Goal: Information Seeking & Learning: Find contact information

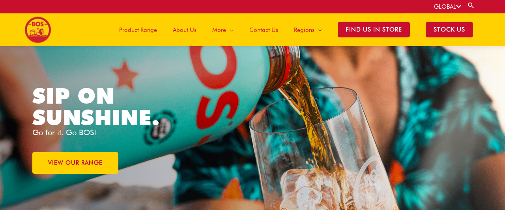
scroll to position [9, 0]
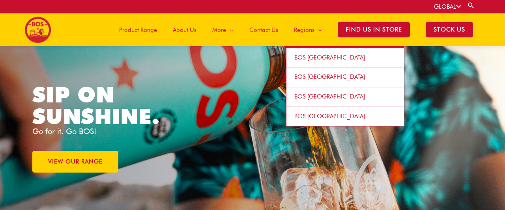
click at [307, 62] on link "BOS [GEOGRAPHIC_DATA]" at bounding box center [346, 58] width 118 height 20
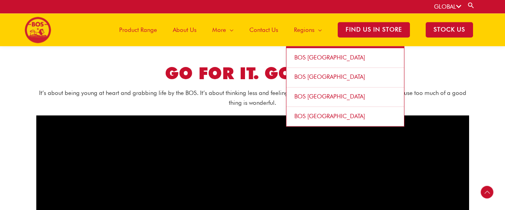
scroll to position [325, 0]
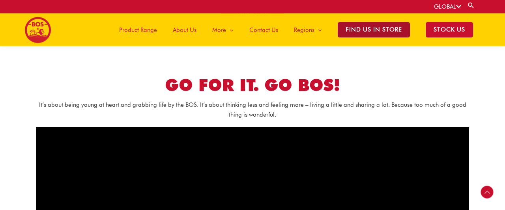
click at [376, 29] on span "Find Us in Store" at bounding box center [374, 29] width 72 height 15
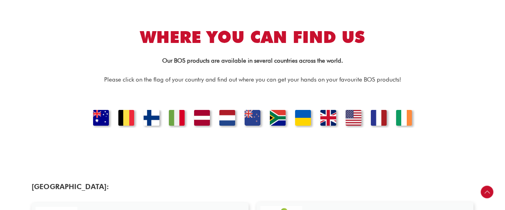
scroll to position [187, 0]
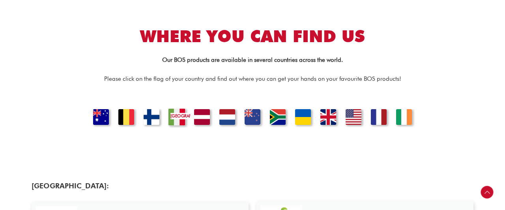
click at [183, 118] on link "ITALY" at bounding box center [176, 118] width 27 height 19
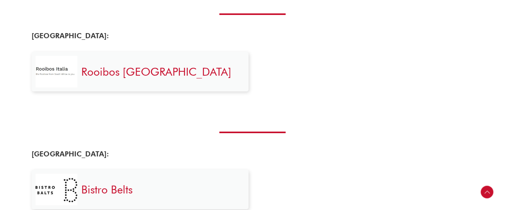
scroll to position [700, 0]
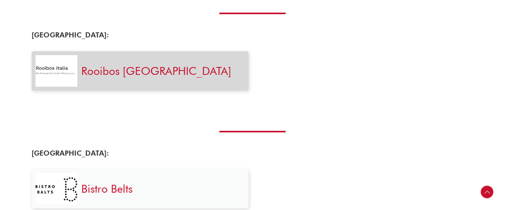
click at [131, 74] on link "Rooibos Italia" at bounding box center [156, 70] width 150 height 13
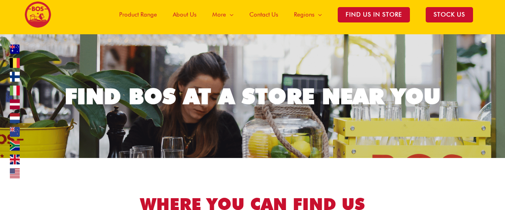
scroll to position [0, 0]
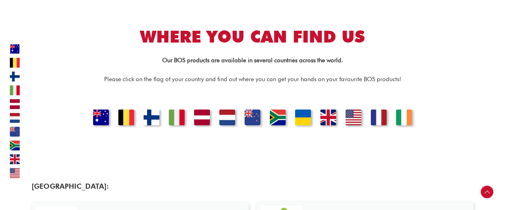
scroll to position [187, 0]
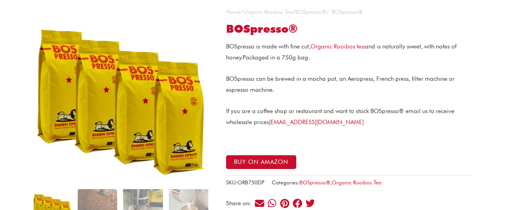
scroll to position [69, 0]
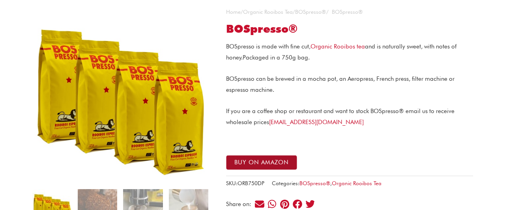
click at [287, 161] on button "Buy on Amazon" at bounding box center [261, 163] width 71 height 15
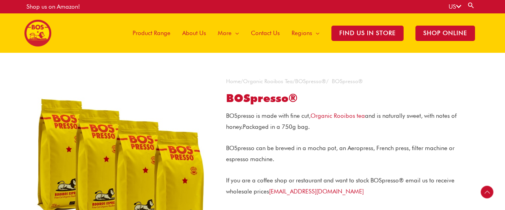
scroll to position [193, 0]
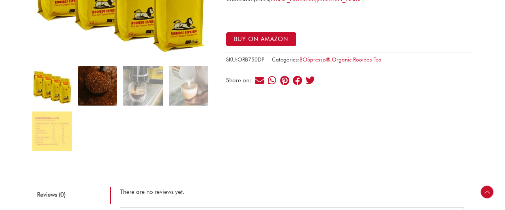
click at [91, 82] on img at bounding box center [97, 85] width 39 height 39
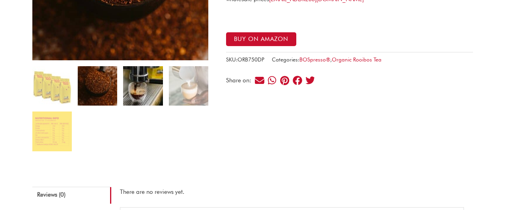
scroll to position [88, 0]
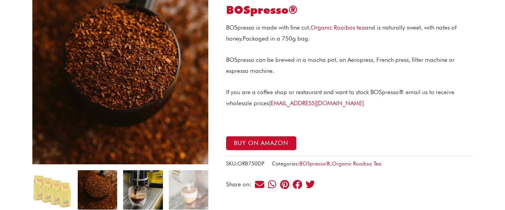
click at [150, 199] on img at bounding box center [142, 190] width 39 height 39
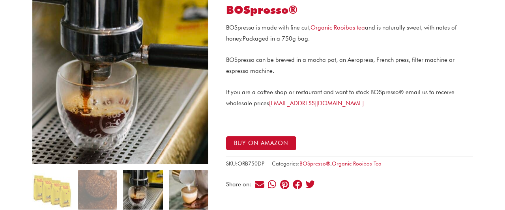
click at [180, 196] on img at bounding box center [188, 190] width 39 height 39
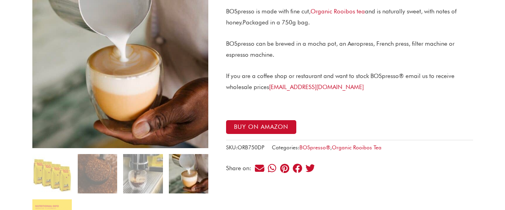
scroll to position [99, 0]
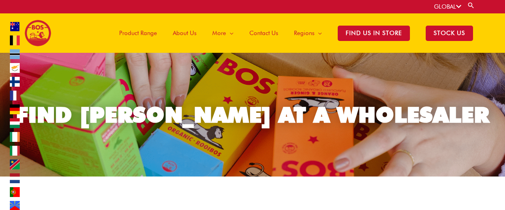
click at [148, 32] on span "Product Range" at bounding box center [138, 33] width 38 height 24
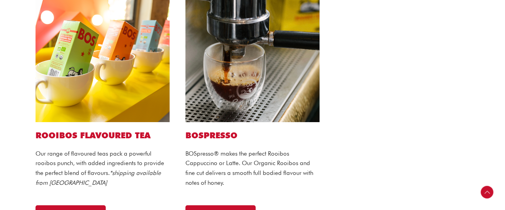
scroll to position [594, 0]
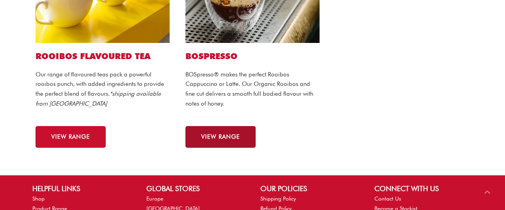
click at [234, 131] on link "VIEW RANGE" at bounding box center [220, 137] width 70 height 22
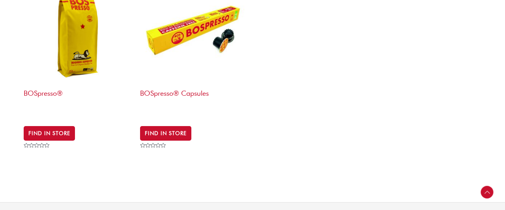
scroll to position [260, 0]
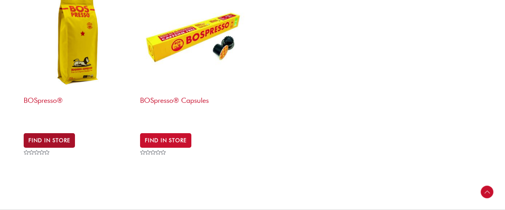
click at [51, 136] on link "Find in Store" at bounding box center [49, 140] width 51 height 14
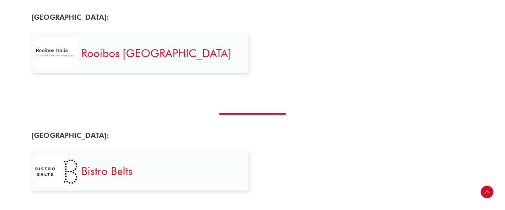
scroll to position [720, 0]
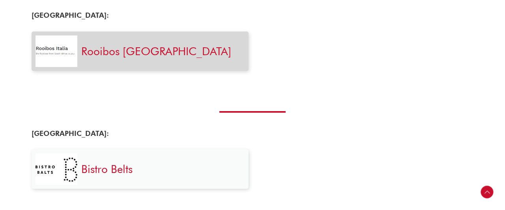
click at [113, 46] on link "Rooibos Italia" at bounding box center [156, 51] width 150 height 13
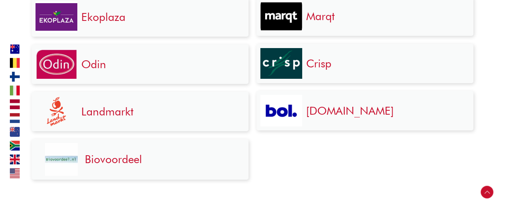
scroll to position [998, 0]
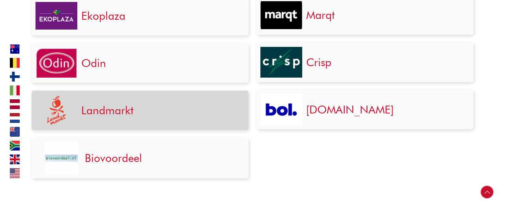
click at [131, 112] on link "Landmarkt" at bounding box center [107, 110] width 52 height 13
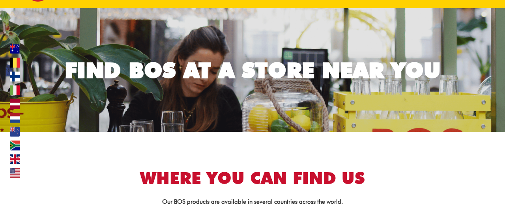
scroll to position [0, 0]
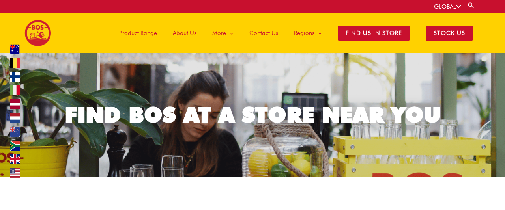
click at [47, 34] on img at bounding box center [37, 33] width 27 height 27
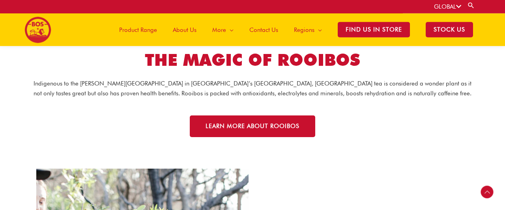
scroll to position [984, 0]
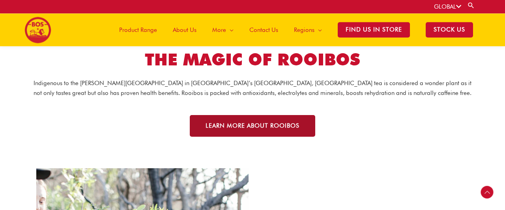
click at [243, 137] on link "LEARN MORE ABOUT ROOIBOS" at bounding box center [253, 126] width 126 height 22
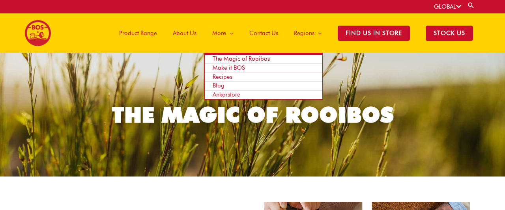
click at [223, 34] on span "More" at bounding box center [219, 33] width 14 height 24
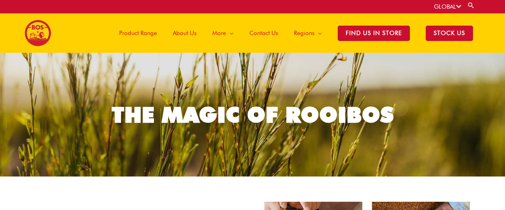
click at [264, 32] on span "Contact Us" at bounding box center [263, 33] width 29 height 24
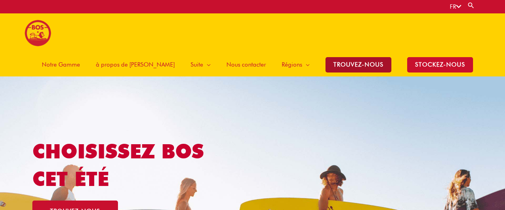
click at [367, 57] on span "TROUVEZ-NOUS" at bounding box center [359, 64] width 66 height 15
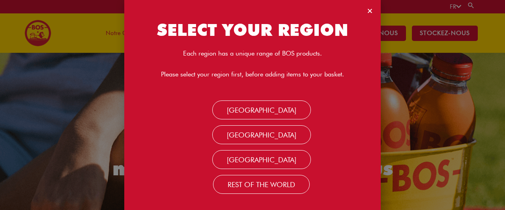
scroll to position [11, 0]
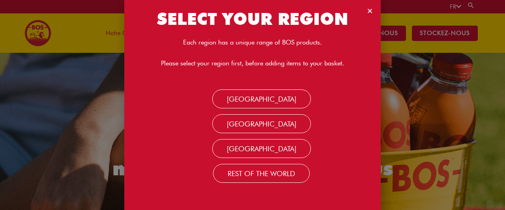
click at [368, 12] on icon "Close" at bounding box center [370, 11] width 6 height 6
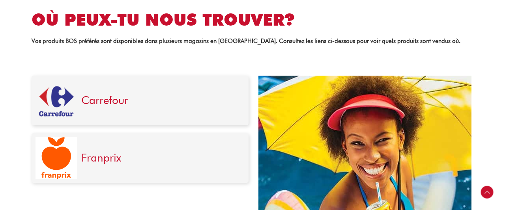
scroll to position [271, 0]
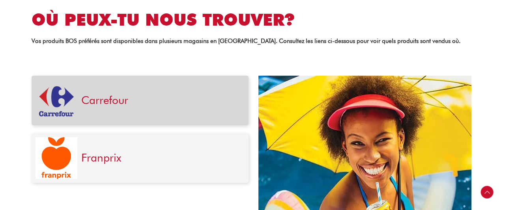
click at [64, 98] on img at bounding box center [57, 101] width 42 height 42
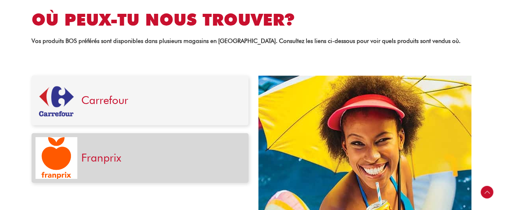
click at [105, 164] on link "Franprix" at bounding box center [101, 157] width 40 height 13
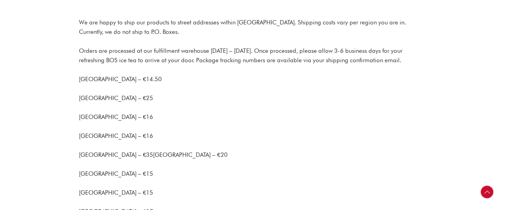
scroll to position [122, 0]
drag, startPoint x: 79, startPoint y: 50, endPoint x: 436, endPoint y: 64, distance: 357.1
click at [392, 96] on p "[GEOGRAPHIC_DATA] – €25" at bounding box center [252, 98] width 347 height 9
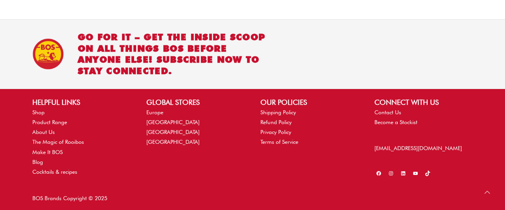
scroll to position [942, 0]
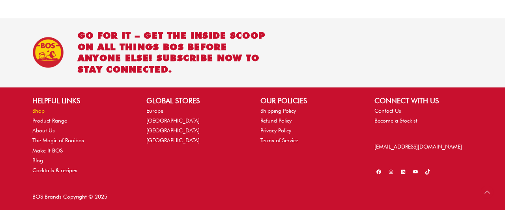
click at [39, 108] on link "Shop" at bounding box center [38, 111] width 12 height 6
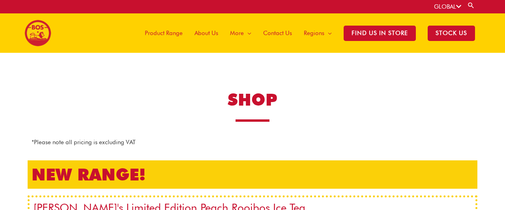
click at [169, 36] on span "Product Range" at bounding box center [164, 33] width 38 height 24
